Goal: Task Accomplishment & Management: Manage account settings

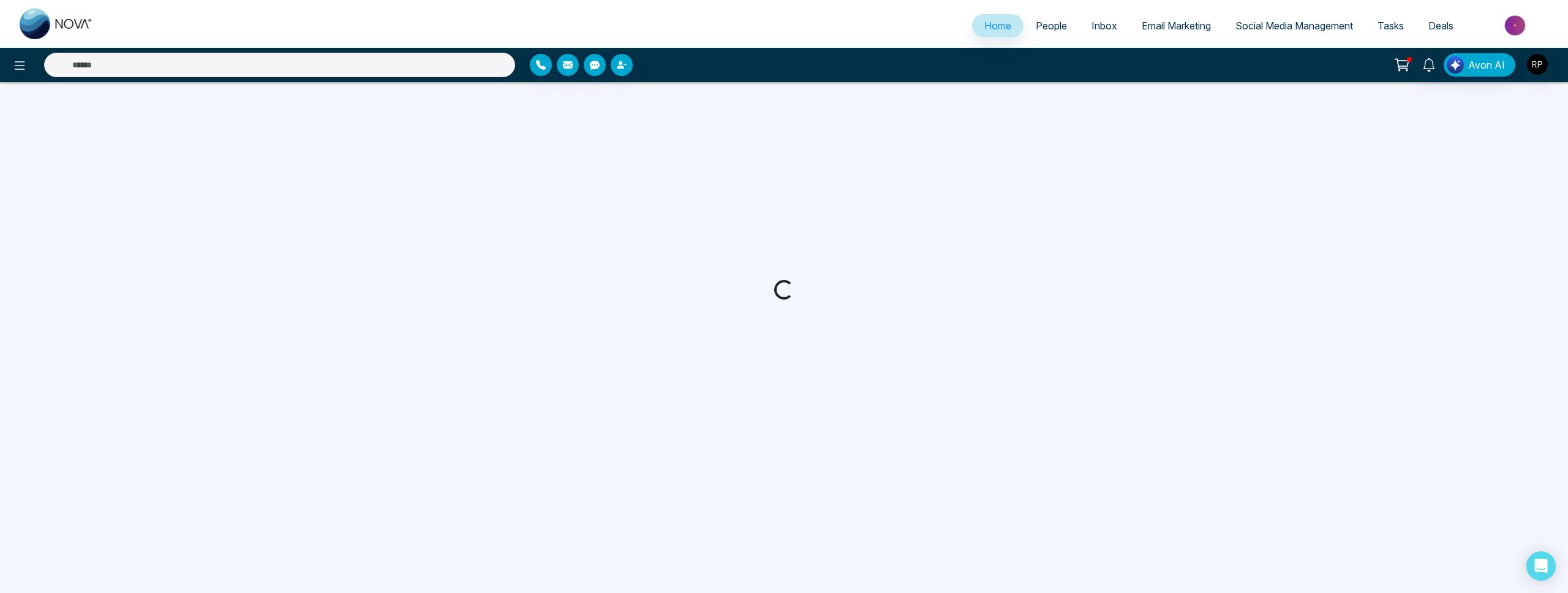
select select "*"
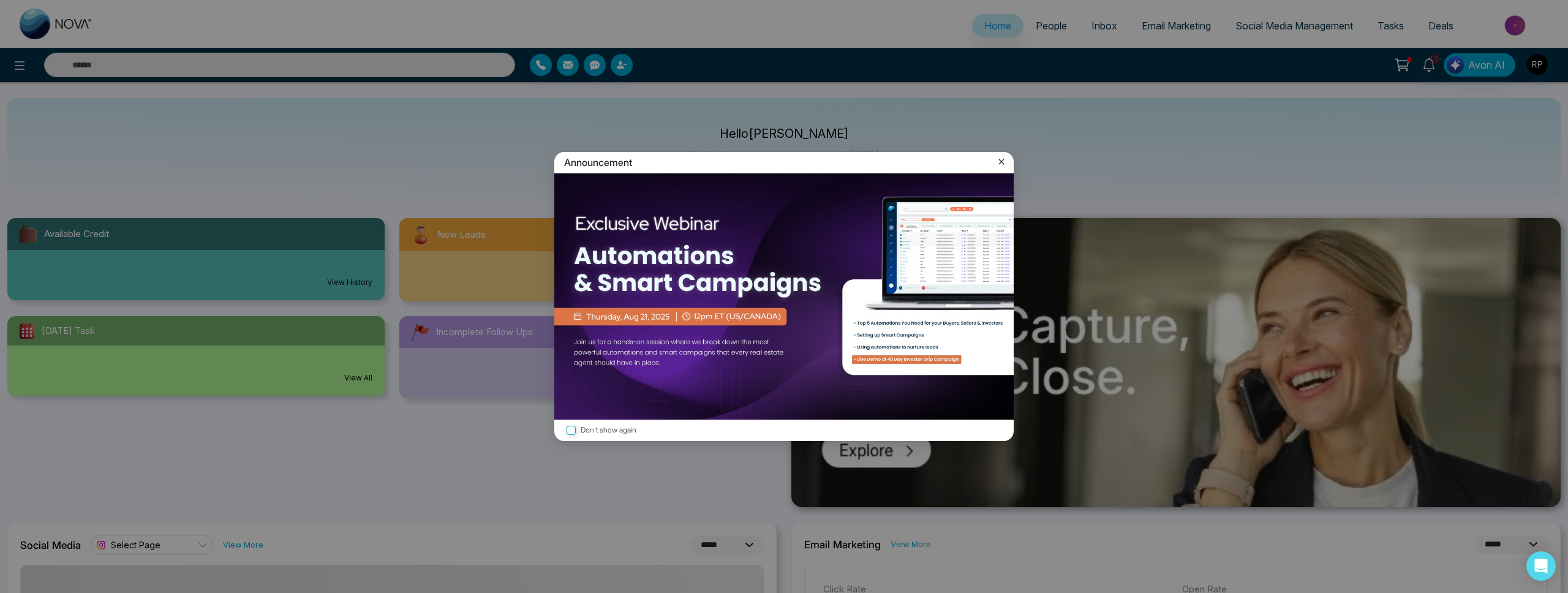
click at [1005, 164] on icon at bounding box center [1002, 161] width 12 height 12
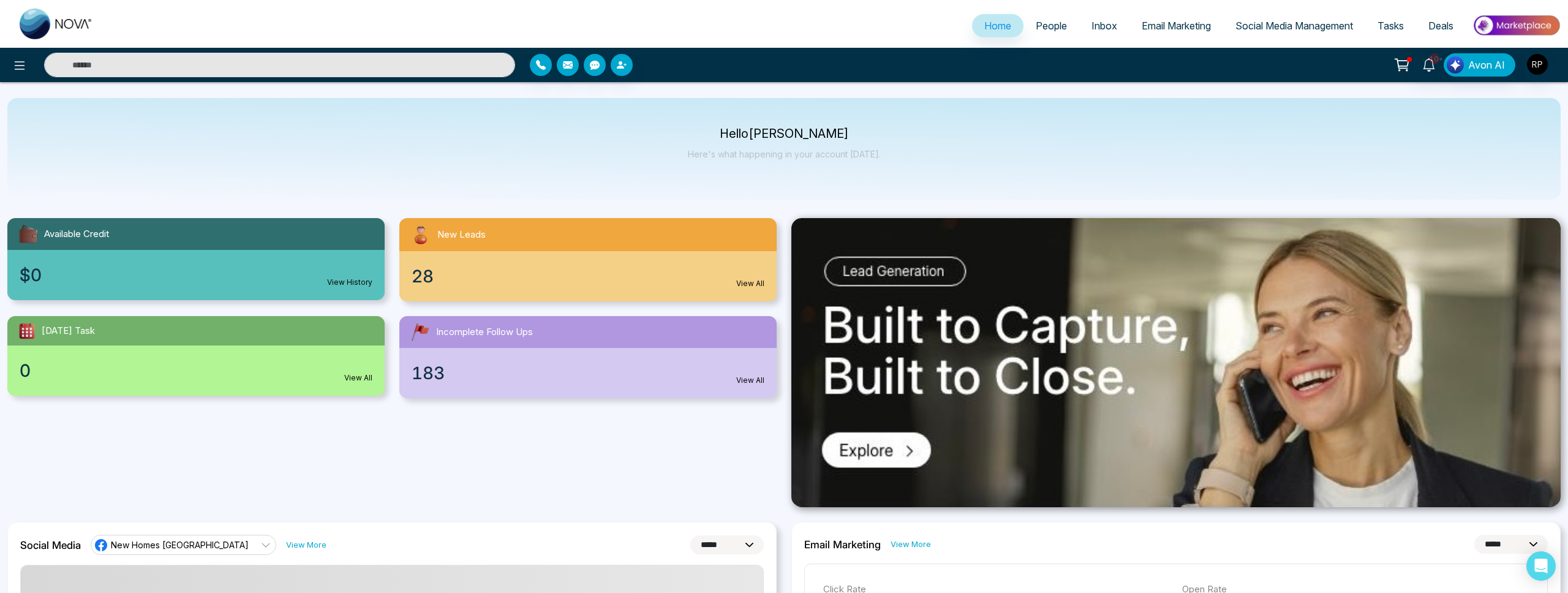
click at [1031, 35] on link "People" at bounding box center [1051, 26] width 56 height 23
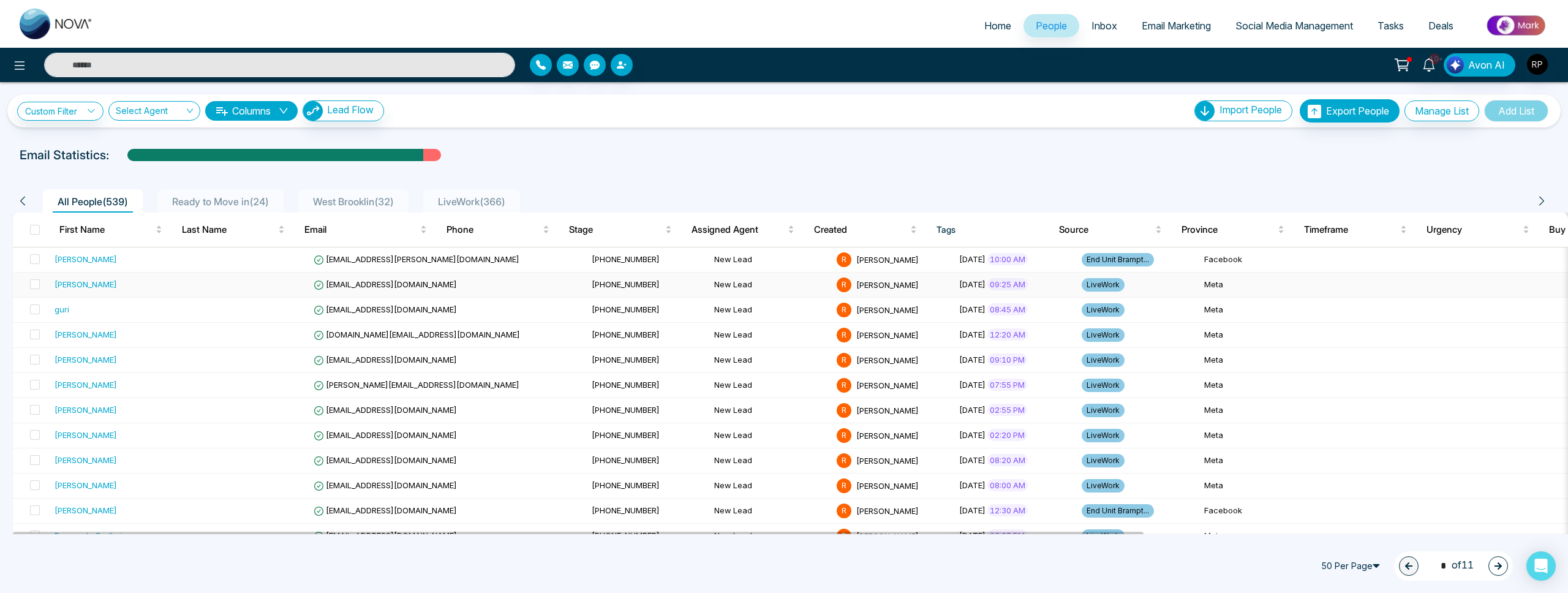
click at [84, 281] on div "[PERSON_NAME]" at bounding box center [85, 284] width 62 height 12
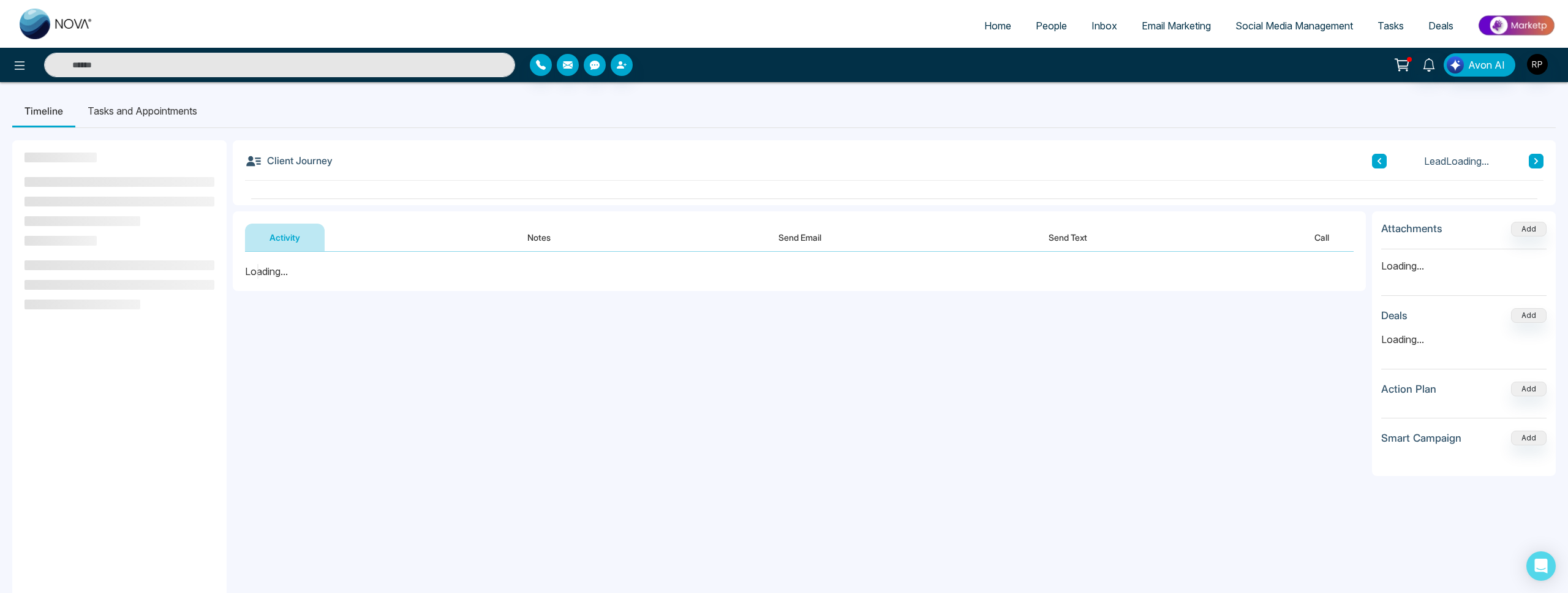
click at [545, 235] on button "Notes" at bounding box center [539, 237] width 72 height 28
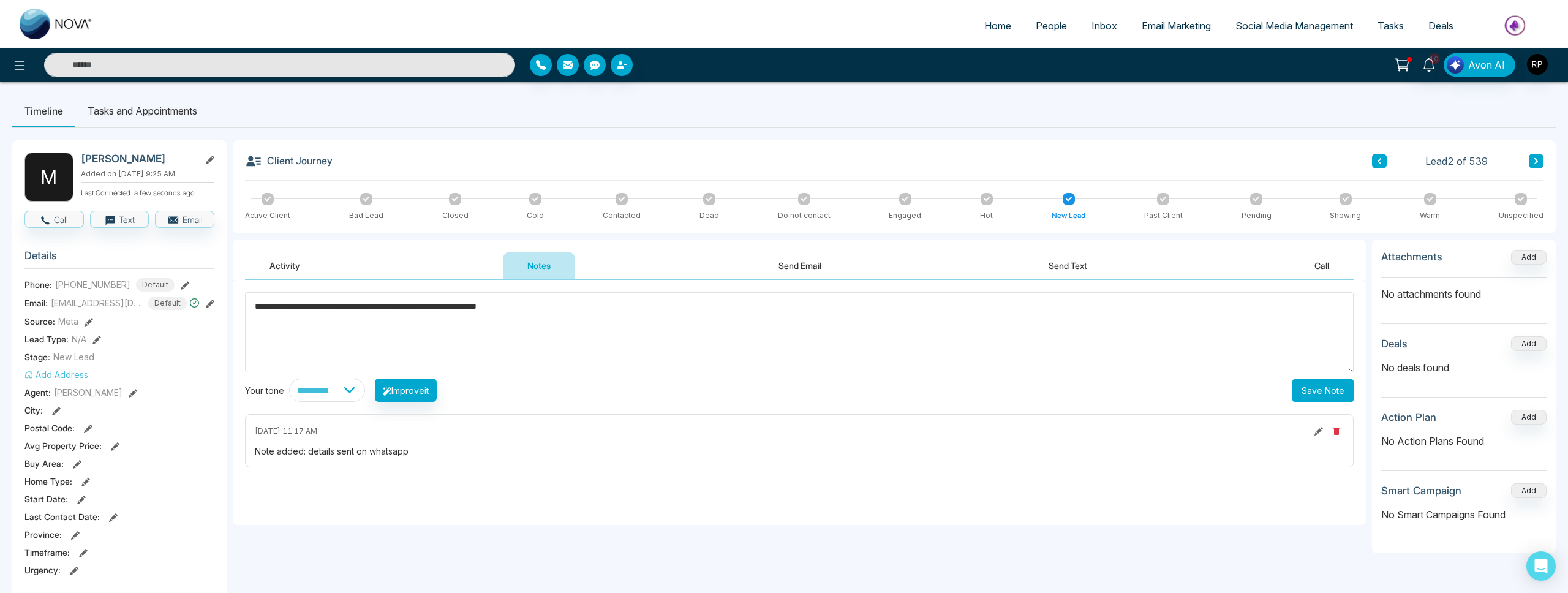
type textarea "**********"
click at [621, 199] on icon at bounding box center [622, 198] width 6 height 4
click at [908, 197] on div at bounding box center [902, 196] width 12 height 12
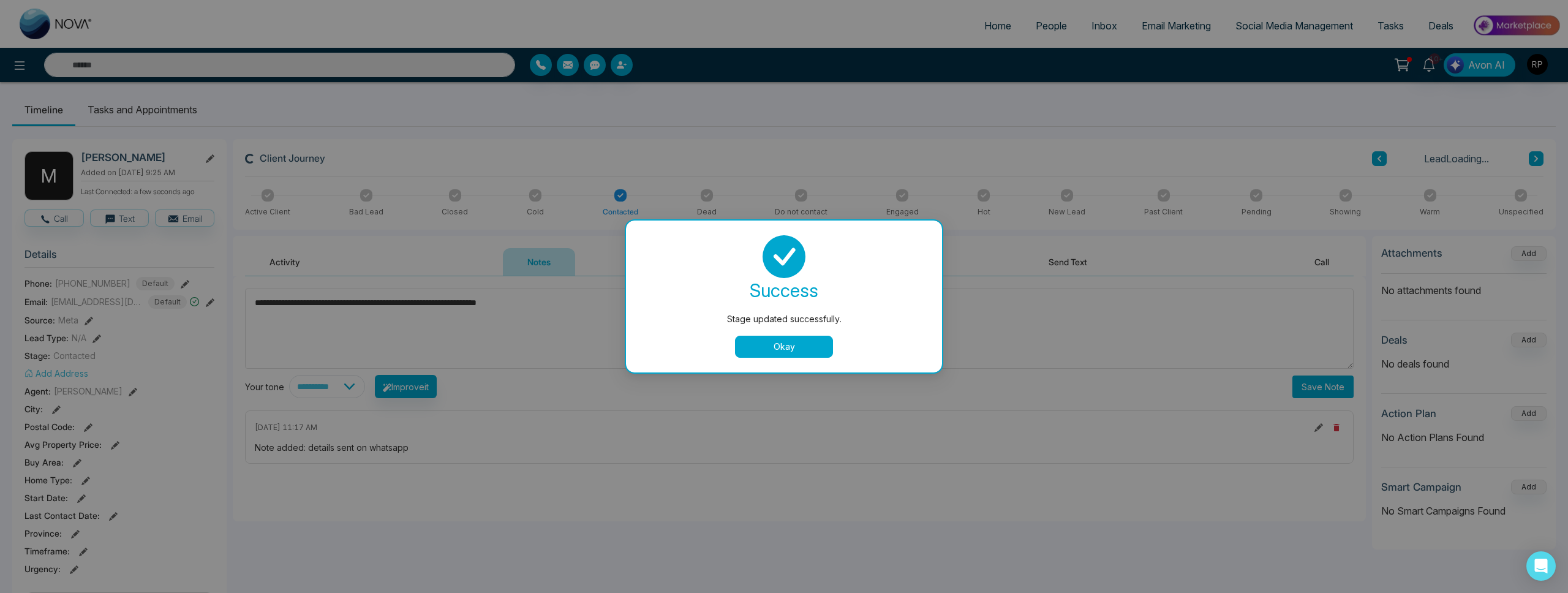
click at [804, 344] on button "Okay" at bounding box center [784, 346] width 98 height 22
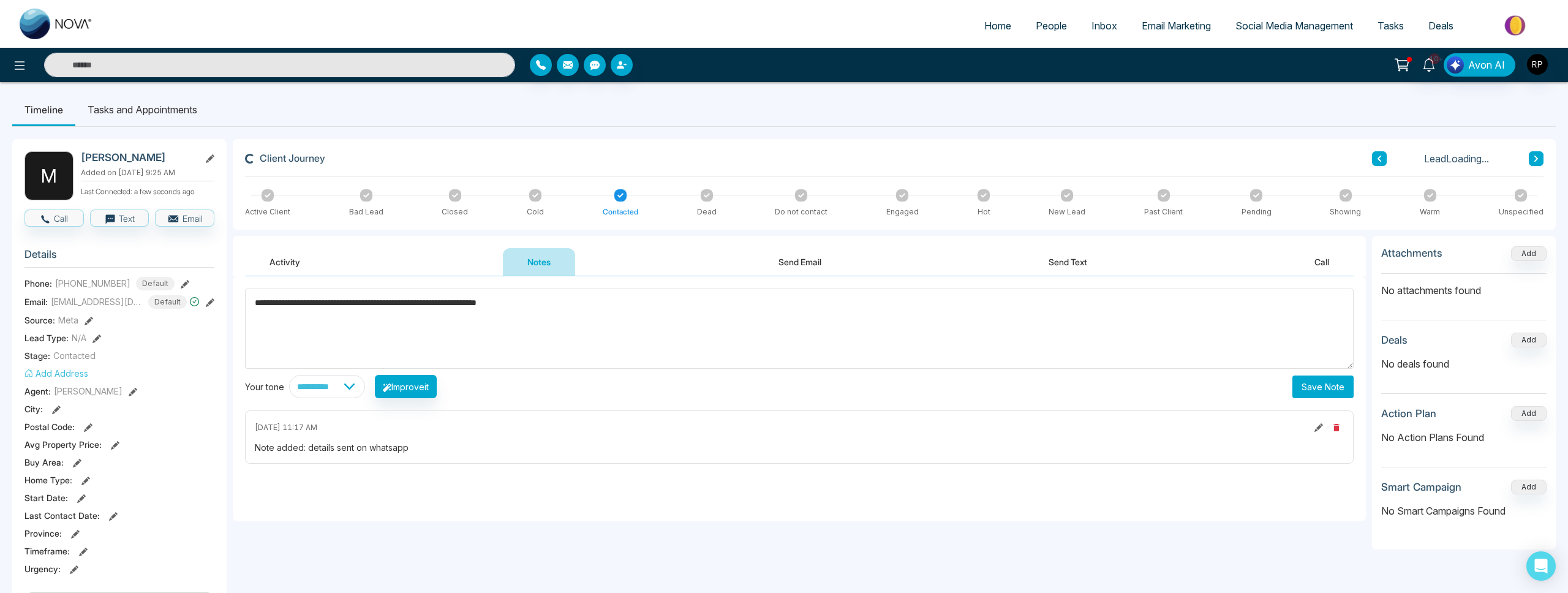
scroll to position [0, 0]
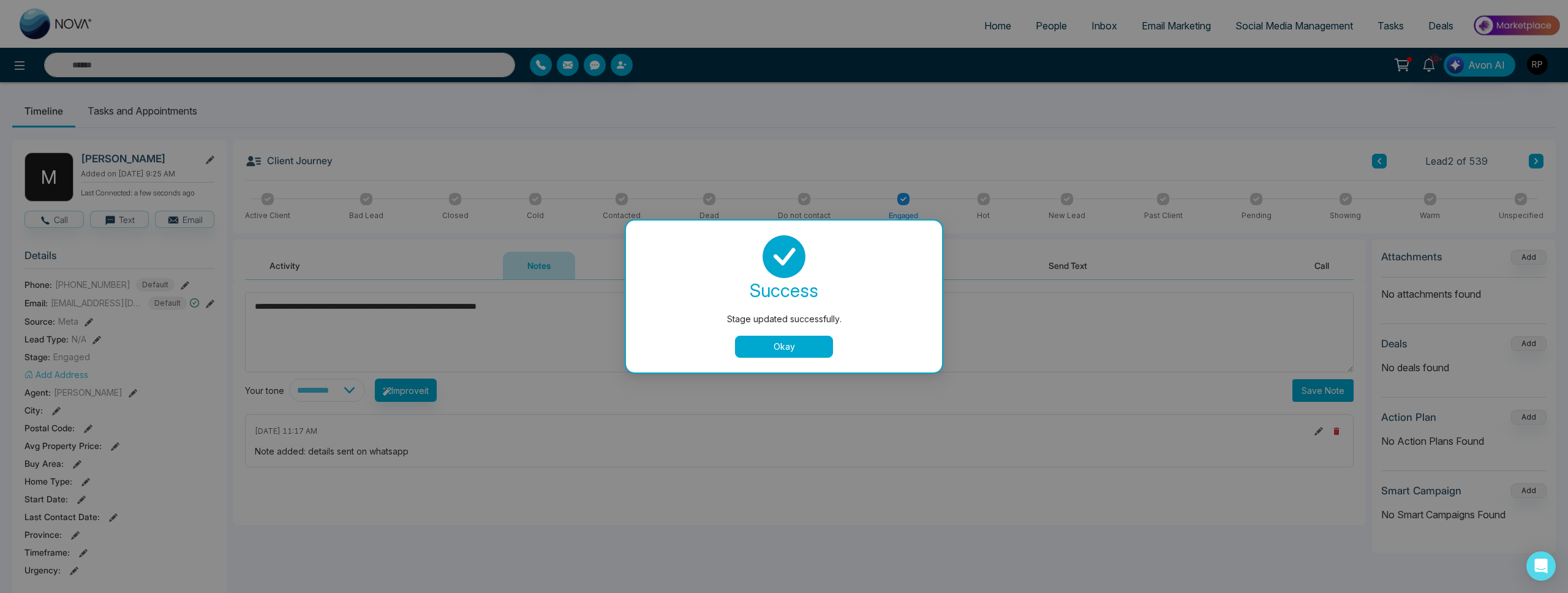
click at [811, 345] on button "Okay" at bounding box center [784, 346] width 98 height 22
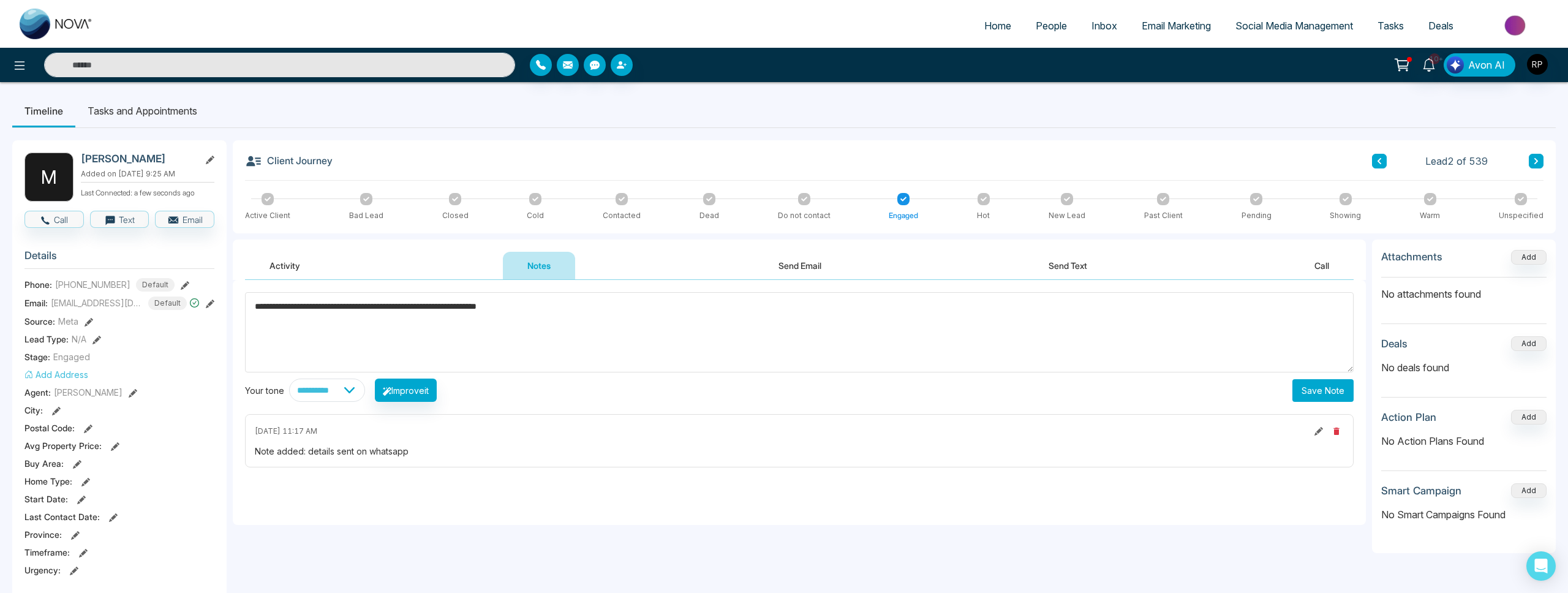
click at [1326, 380] on button "Save Note" at bounding box center [1324, 391] width 61 height 23
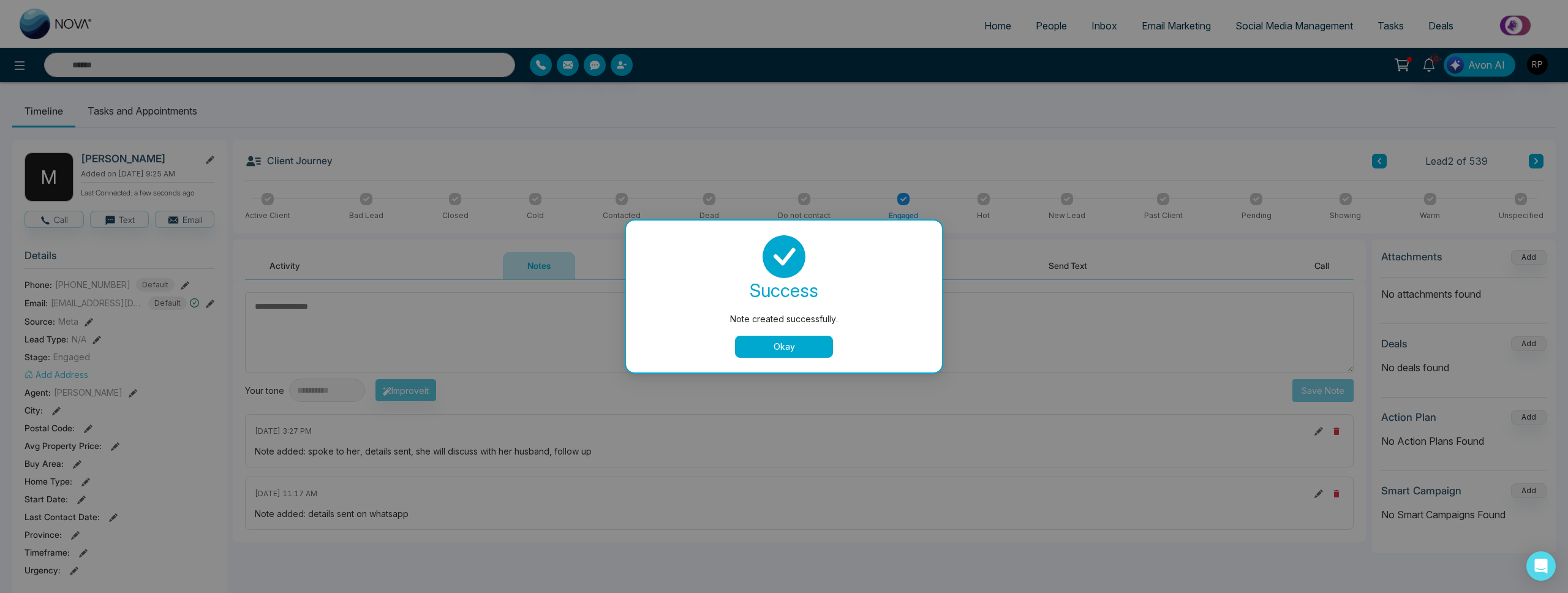
click at [798, 346] on button "Okay" at bounding box center [784, 346] width 98 height 22
